Goal: Obtain resource: Download file/media

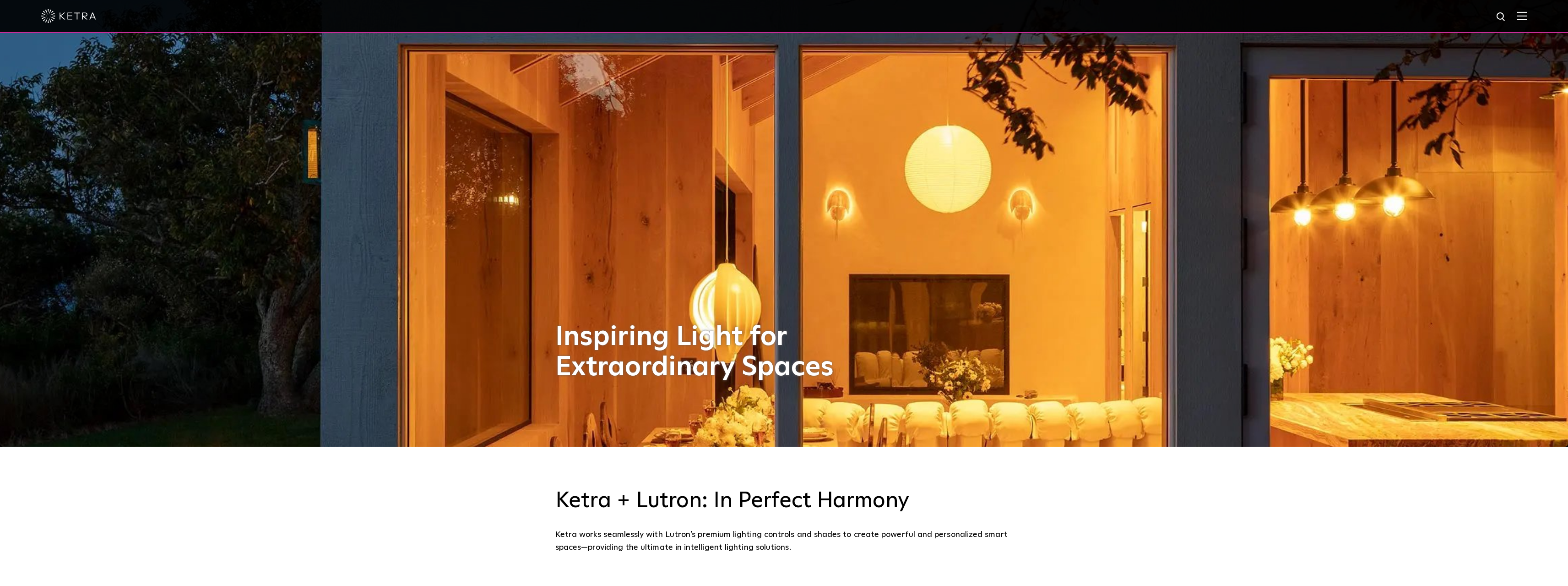
scroll to position [46, 0]
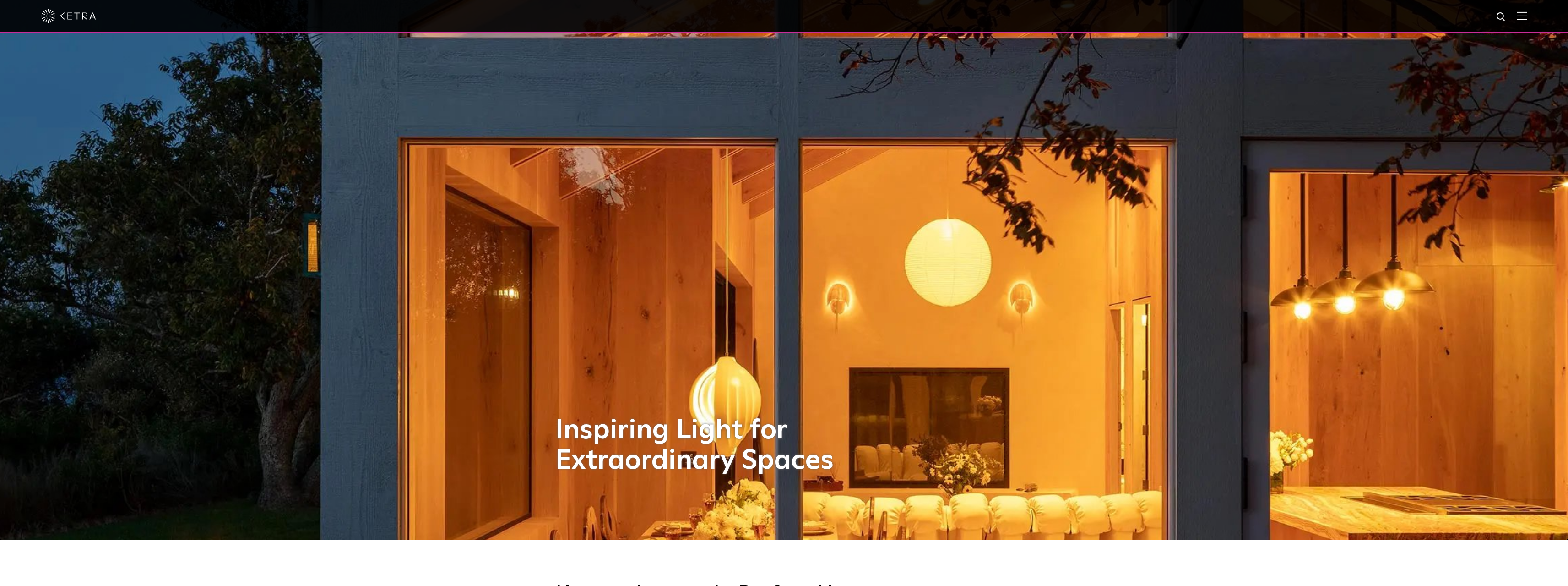
click at [1524, 18] on div at bounding box center [784, 16] width 1486 height 32
click at [1528, 17] on img at bounding box center [1522, 15] width 10 height 8
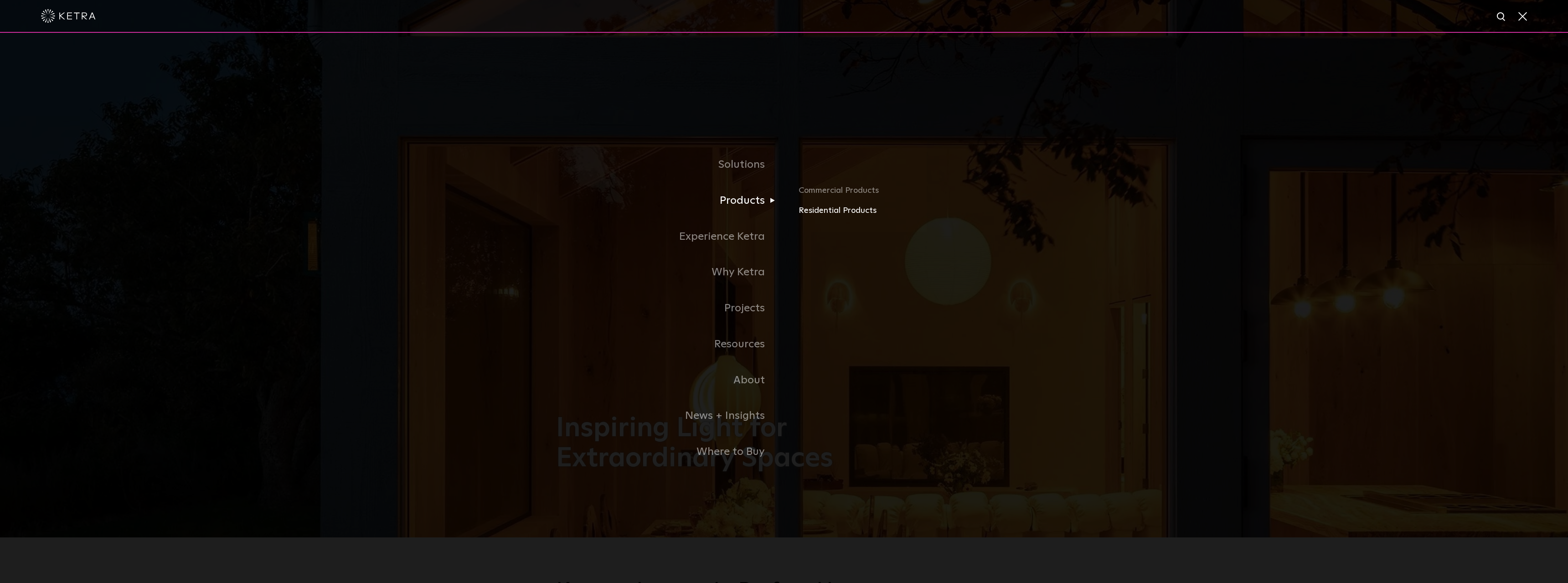
click at [813, 214] on link "Residential Products" at bounding box center [905, 211] width 213 height 13
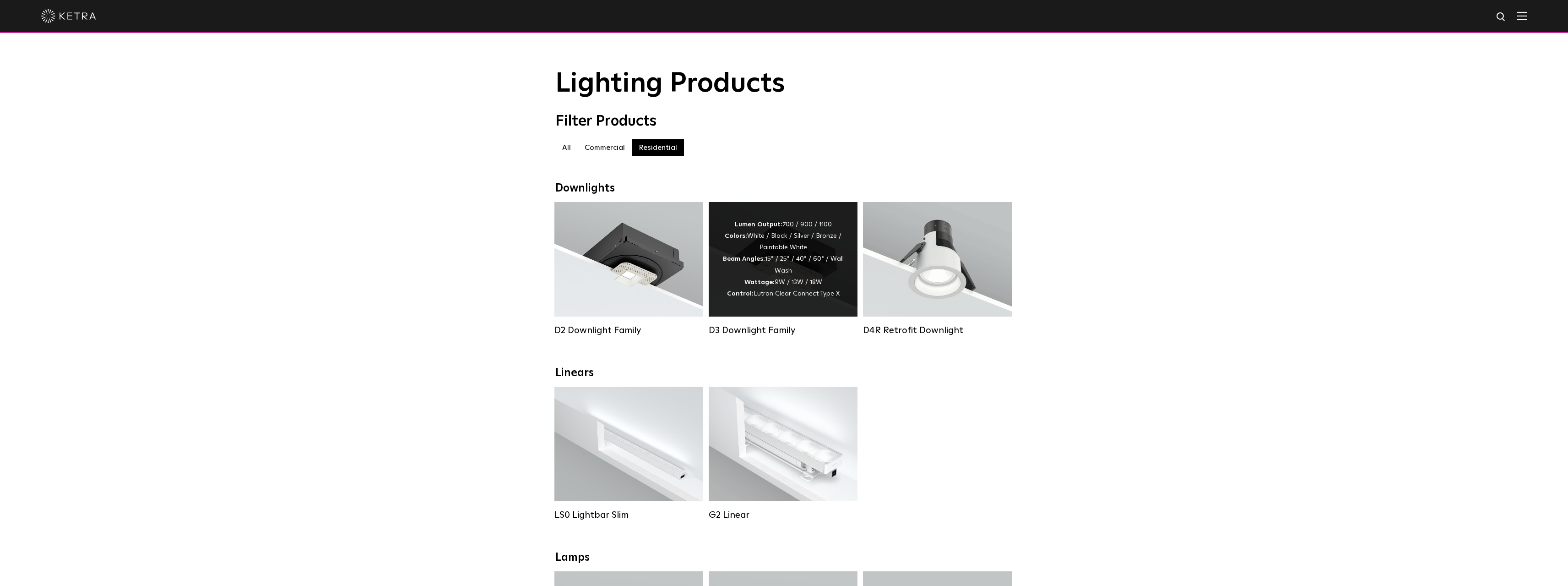
click at [776, 295] on span "Lutron Clear Connect Type X" at bounding box center [797, 293] width 86 height 7
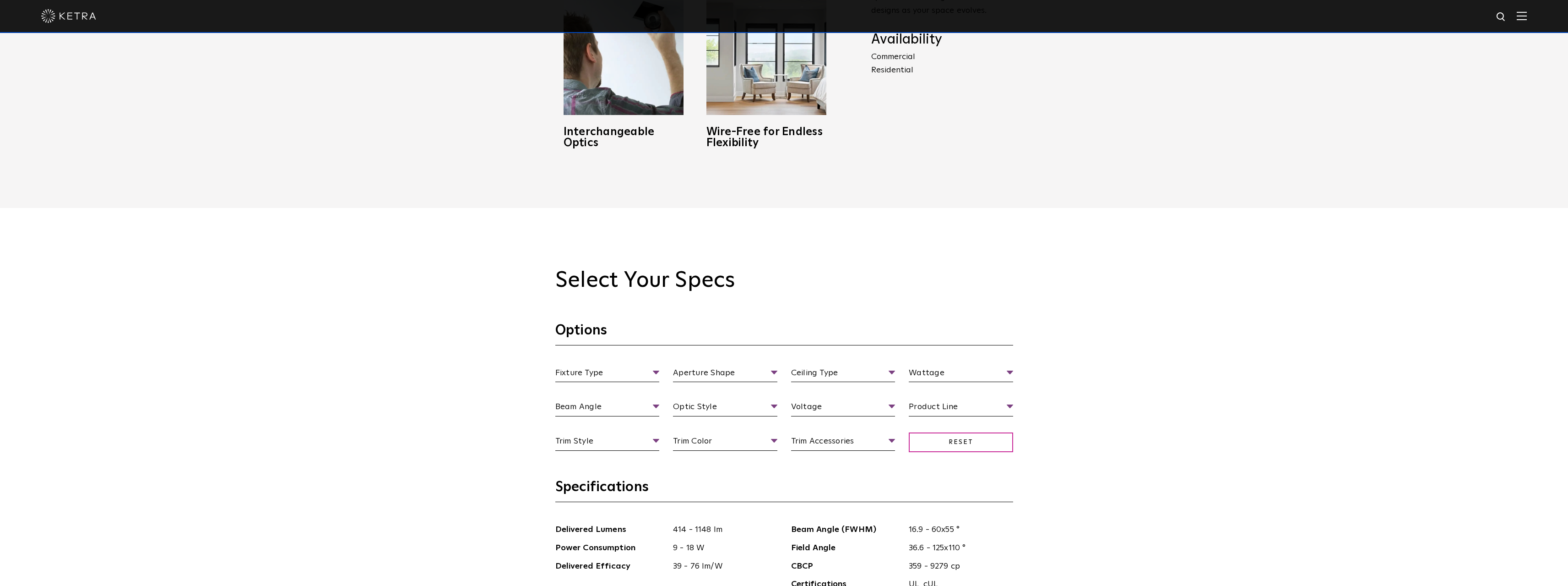
scroll to position [871, 0]
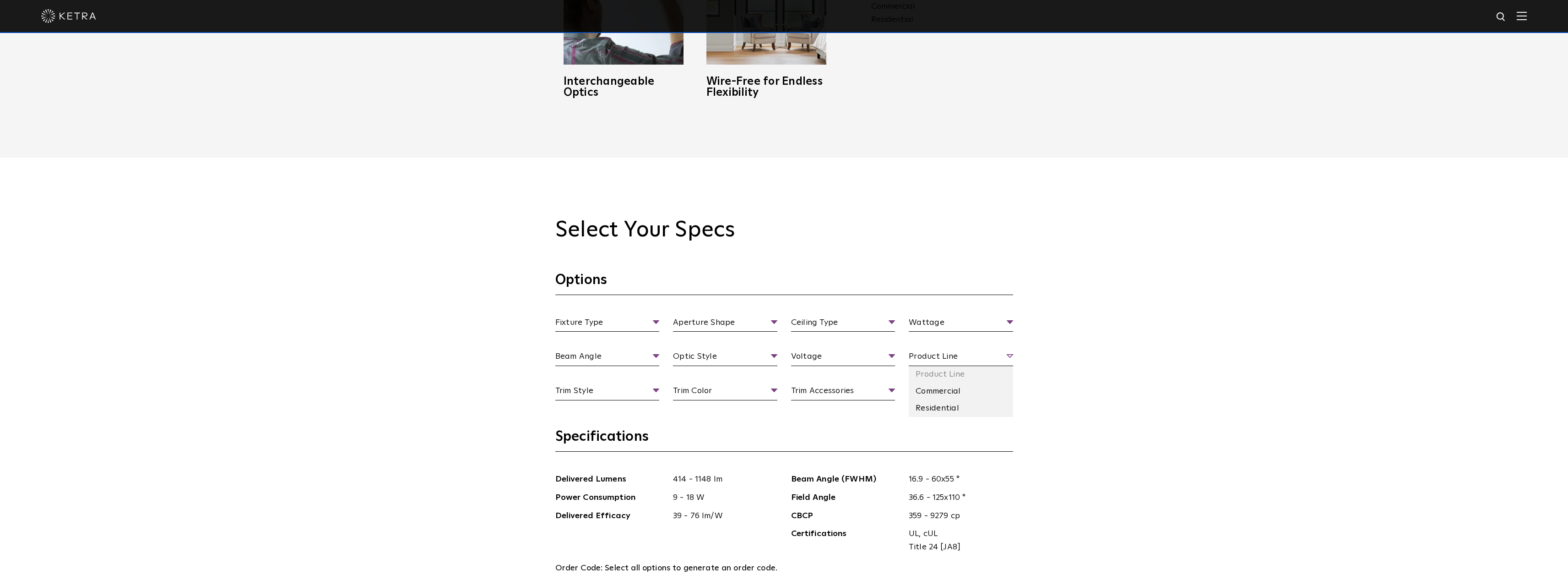
click at [926, 355] on span "Product Line" at bounding box center [961, 357] width 104 height 16
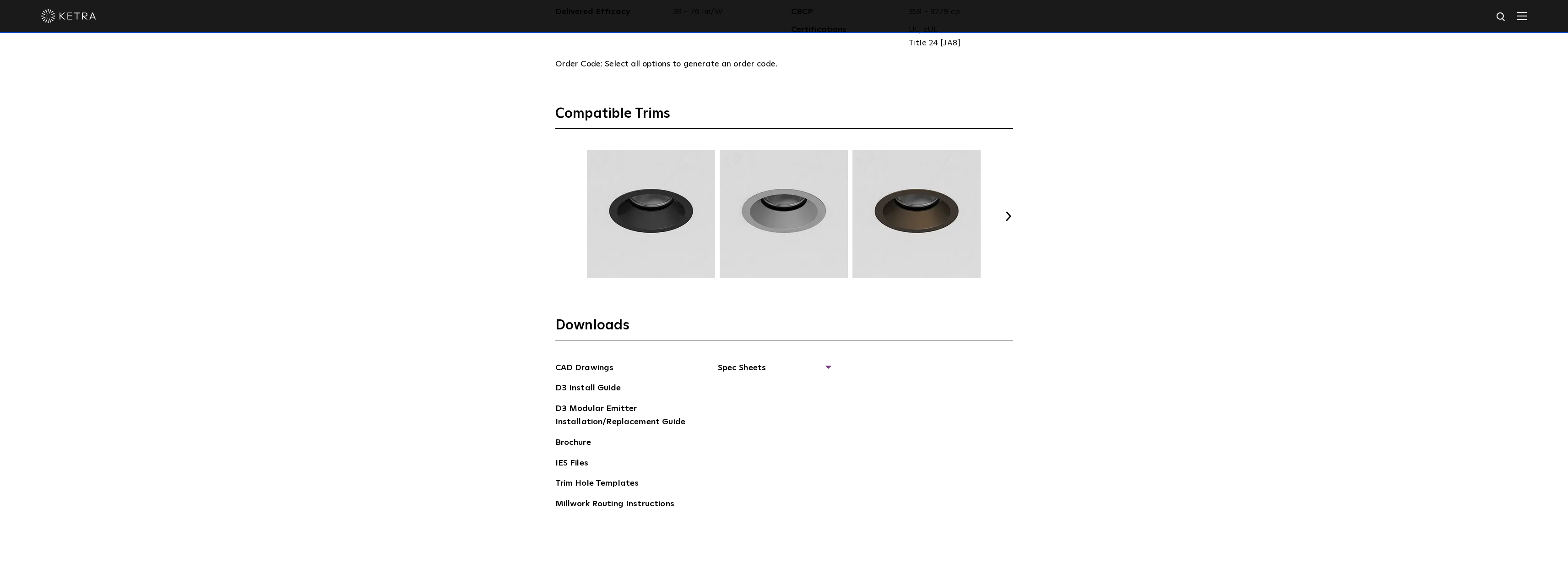
scroll to position [1420, 0]
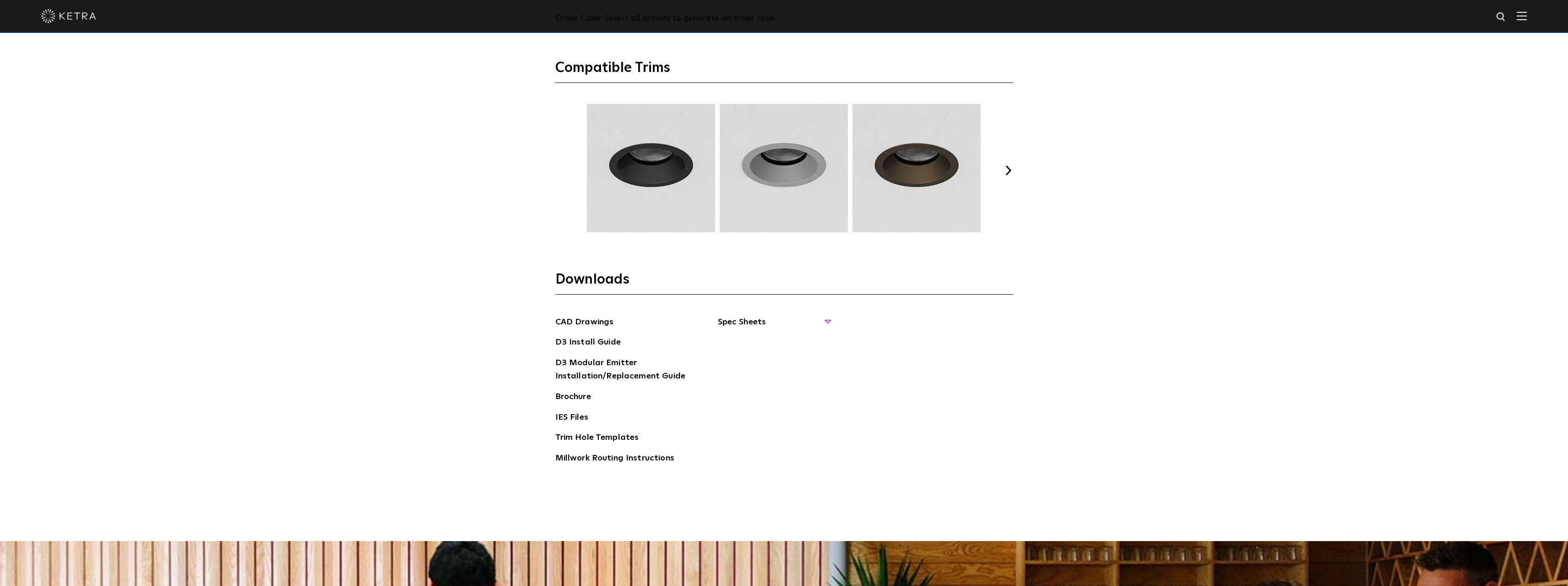
click at [759, 318] on span "Spec Sheets" at bounding box center [774, 325] width 112 height 20
click at [771, 380] on link "D3 Fixed Round" at bounding box center [755, 381] width 52 height 10
